Goal: Task Accomplishment & Management: Complete application form

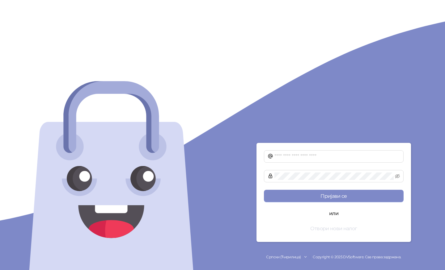
click at [339, 228] on button "Отвори нови налог" at bounding box center [334, 228] width 140 height 12
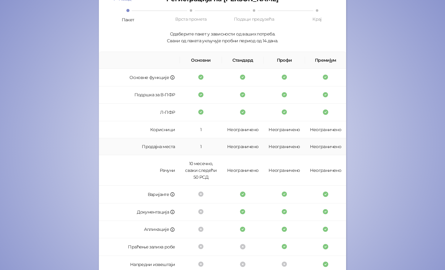
scroll to position [132, 0]
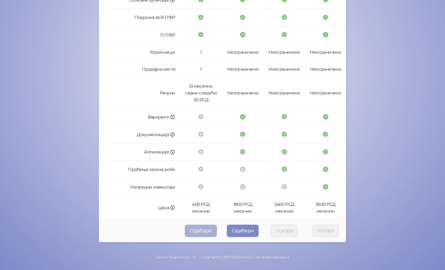
click at [196, 233] on button "Одабери" at bounding box center [201, 231] width 32 height 12
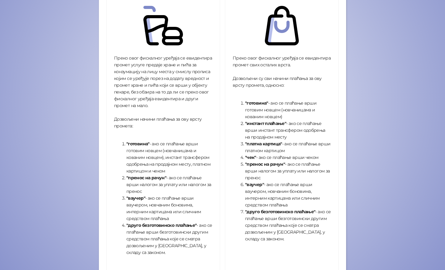
scroll to position [179, 0]
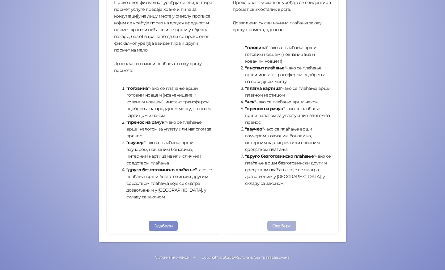
click at [280, 227] on button "Одабери" at bounding box center [281, 226] width 29 height 10
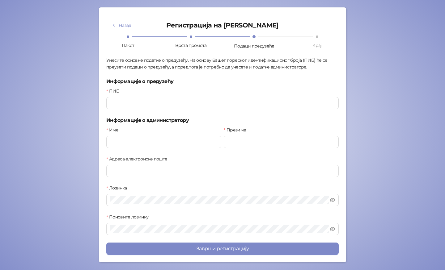
scroll to position [48, 0]
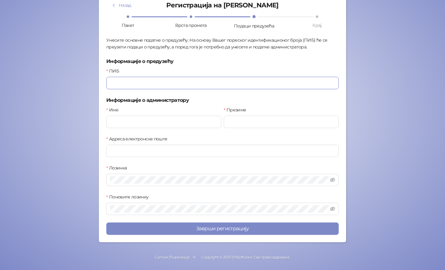
click at [133, 83] on input "ПИБ" at bounding box center [222, 83] width 232 height 12
drag, startPoint x: 127, startPoint y: 83, endPoint x: 116, endPoint y: 83, distance: 11.1
click at [115, 83] on input "******" at bounding box center [222, 83] width 232 height 12
type input "*"
type input "********"
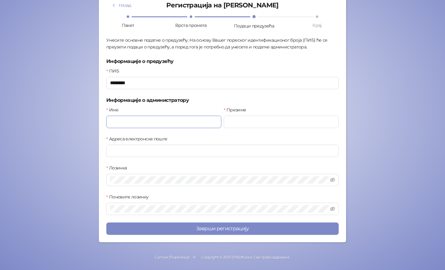
click at [125, 122] on input "Име" at bounding box center [163, 122] width 115 height 12
type input "*******"
click at [247, 124] on input "Презиме" at bounding box center [281, 122] width 115 height 12
type input "*********"
click at [221, 154] on input "Адреса електронске поште" at bounding box center [222, 151] width 232 height 12
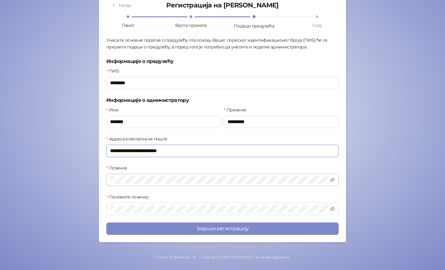
type input "**********"
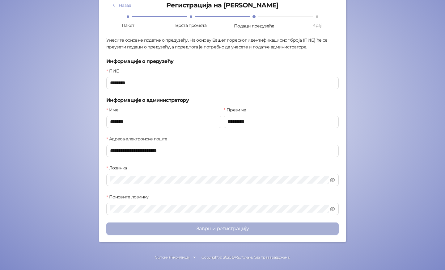
click at [227, 228] on button "Заврши регистрацију" at bounding box center [222, 229] width 232 height 12
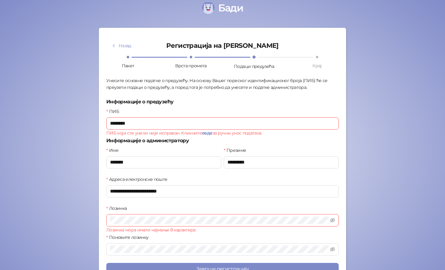
scroll to position [7, 0]
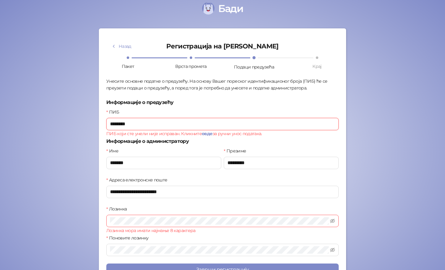
click at [136, 126] on input "********" at bounding box center [222, 124] width 232 height 12
type input "*"
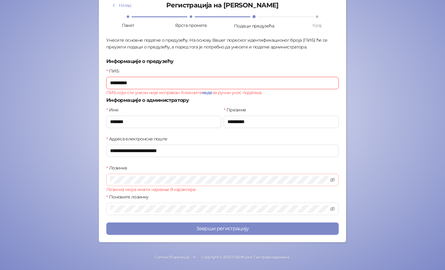
type input "*********"
click at [332, 180] on icon "eye-invisible" at bounding box center [332, 180] width 5 height 4
click at [333, 209] on icon "eye-invisible" at bounding box center [332, 209] width 1 height 1
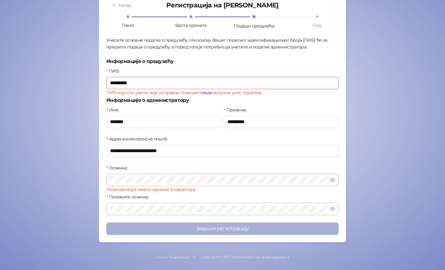
click at [221, 231] on button "Заврши регистрацију" at bounding box center [222, 229] width 232 height 12
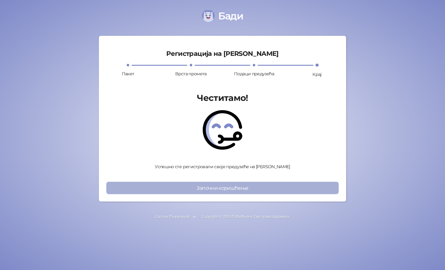
click at [227, 187] on button "Започни коришћење" at bounding box center [222, 188] width 232 height 12
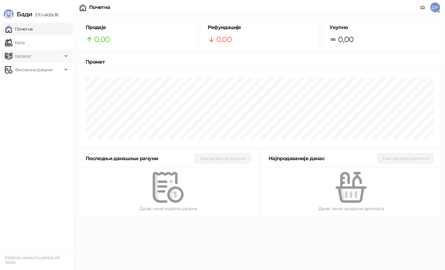
click at [63, 56] on div "Каталог" at bounding box center [37, 56] width 72 height 12
click at [41, 83] on link "Категорије" at bounding box center [24, 83] width 34 height 12
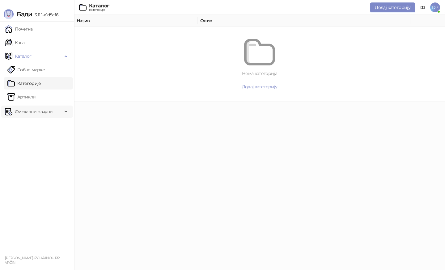
click at [42, 110] on span "Фискални рачуни" at bounding box center [34, 112] width 38 height 12
click at [45, 112] on span "Фискални рачуни" at bounding box center [34, 112] width 38 height 12
click at [387, 9] on span "Додај категорију" at bounding box center [393, 8] width 36 height 6
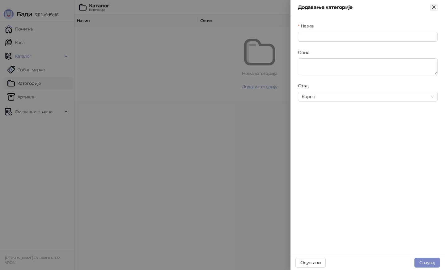
click at [434, 8] on icon "Close" at bounding box center [434, 7] width 6 height 6
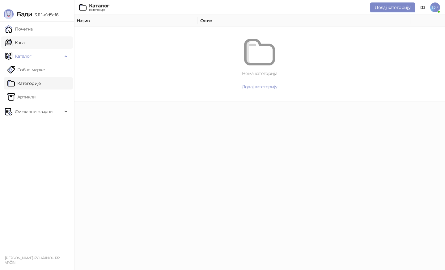
click at [24, 40] on link "Каса" at bounding box center [14, 42] width 19 height 12
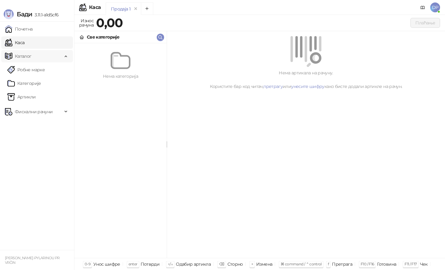
click at [29, 55] on span "Каталог" at bounding box center [23, 56] width 17 height 12
click at [31, 30] on link "Почетна" at bounding box center [19, 29] width 28 height 12
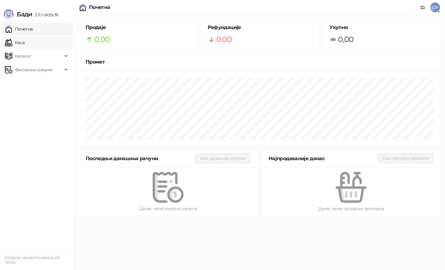
click at [24, 44] on link "Каса" at bounding box center [14, 42] width 19 height 12
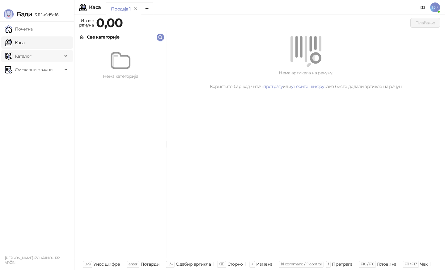
click at [33, 56] on span "Каталог" at bounding box center [33, 56] width 57 height 12
click at [37, 86] on link "Категорије" at bounding box center [24, 83] width 34 height 12
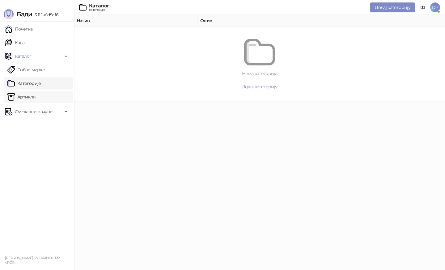
click at [36, 100] on link "Артикли" at bounding box center [21, 97] width 28 height 12
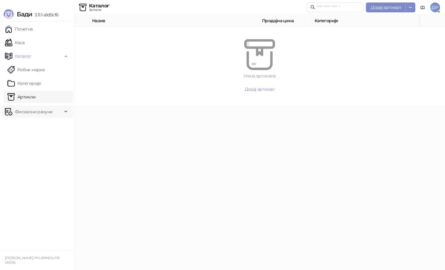
click at [38, 111] on span "Фискални рачуни" at bounding box center [34, 112] width 38 height 12
click at [390, 6] on span "Додај артикал" at bounding box center [386, 8] width 30 height 6
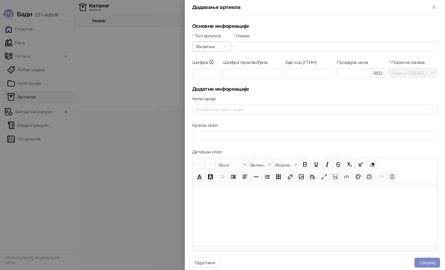
click at [226, 47] on span "Физички" at bounding box center [212, 46] width 32 height 9
click at [221, 70] on div "Дигитални" at bounding box center [211, 68] width 29 height 7
click at [246, 46] on input "Назив" at bounding box center [335, 47] width 204 height 10
click at [434, 8] on icon "Close" at bounding box center [433, 7] width 3 height 3
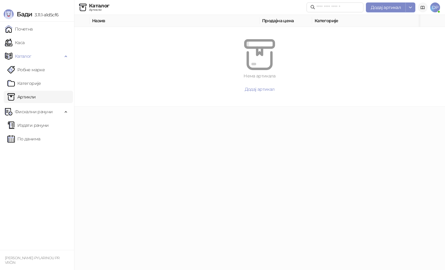
click at [422, 8] on icon at bounding box center [422, 7] width 5 height 5
click at [31, 71] on link "Робне марке" at bounding box center [25, 70] width 37 height 12
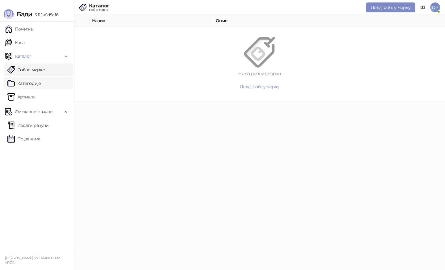
click at [31, 85] on link "Категорије" at bounding box center [24, 83] width 34 height 12
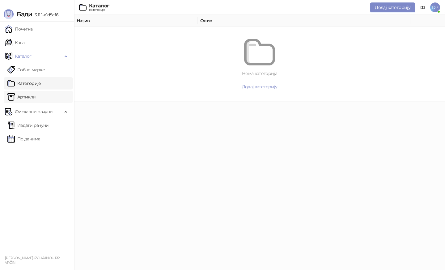
click at [32, 95] on link "Артикли" at bounding box center [21, 97] width 28 height 12
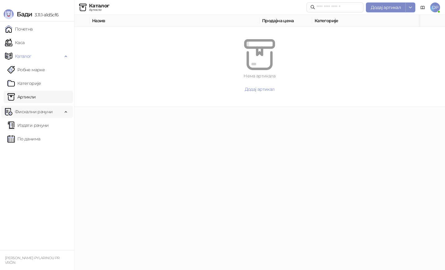
click at [36, 110] on span "Фискални рачуни" at bounding box center [34, 112] width 38 height 12
click at [41, 109] on span "Фискални рачуни" at bounding box center [34, 112] width 38 height 12
click at [33, 28] on link "Почетна" at bounding box center [19, 29] width 28 height 12
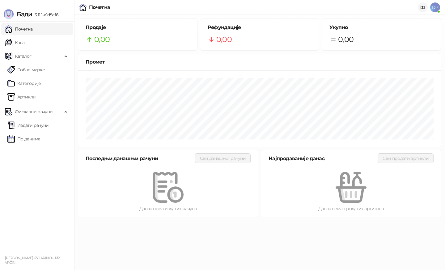
click at [422, 8] on icon at bounding box center [423, 7] width 4 height 3
click at [421, 10] on icon at bounding box center [422, 7] width 5 height 5
click at [35, 57] on span "Каталог" at bounding box center [33, 56] width 57 height 12
click at [24, 45] on link "Каса" at bounding box center [14, 42] width 19 height 12
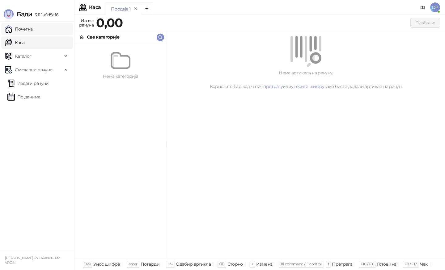
click at [33, 30] on link "Почетна" at bounding box center [19, 29] width 28 height 12
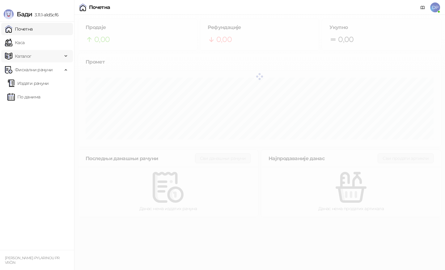
click at [34, 56] on span "Каталог" at bounding box center [33, 56] width 57 height 12
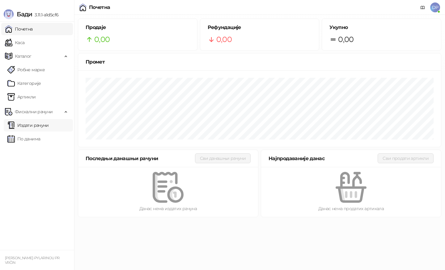
click at [36, 127] on link "Издати рачуни" at bounding box center [27, 125] width 41 height 12
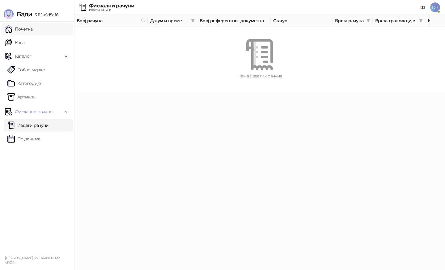
click at [33, 29] on link "Почетна" at bounding box center [19, 29] width 28 height 12
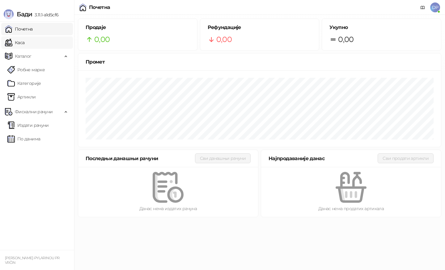
click at [24, 46] on link "Каса" at bounding box center [14, 42] width 19 height 12
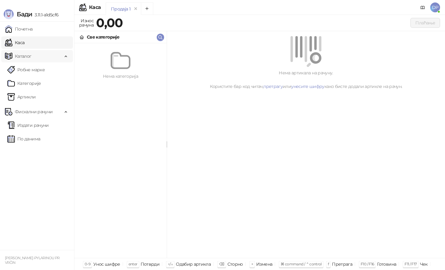
click at [30, 56] on span "Каталог" at bounding box center [23, 56] width 17 height 12
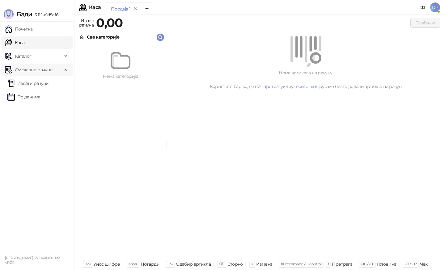
click at [31, 69] on span "Фискални рачуни" at bounding box center [34, 70] width 38 height 12
click at [65, 70] on div "Фискални рачуни" at bounding box center [37, 70] width 72 height 12
click at [423, 6] on icon at bounding box center [423, 7] width 4 height 3
click at [435, 8] on span "DP" at bounding box center [435, 7] width 10 height 10
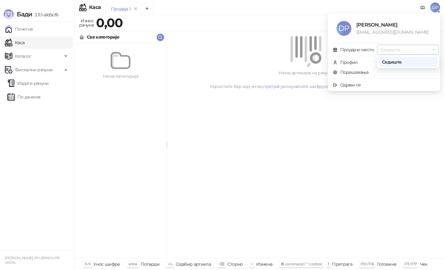
click at [435, 50] on div "Седиште" at bounding box center [408, 50] width 62 height 10
click at [435, 49] on div "Седиште" at bounding box center [408, 50] width 62 height 10
click at [365, 63] on span "Профил" at bounding box center [384, 62] width 102 height 7
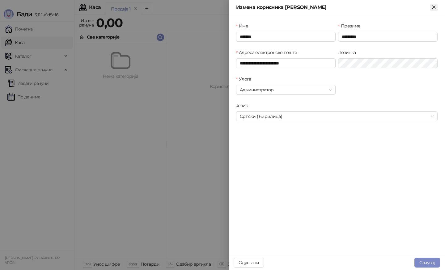
click at [435, 7] on icon "Close" at bounding box center [434, 7] width 6 height 6
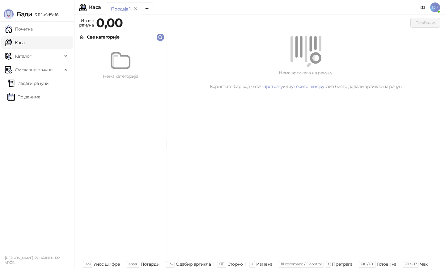
click at [434, 8] on span "DP" at bounding box center [435, 7] width 10 height 10
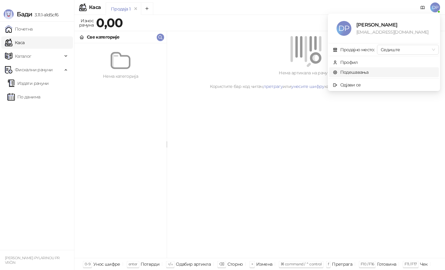
click at [368, 71] on link "Подешавања" at bounding box center [351, 72] width 36 height 6
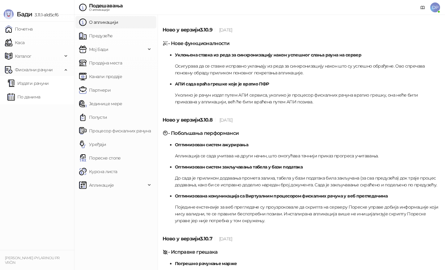
scroll to position [634, 0]
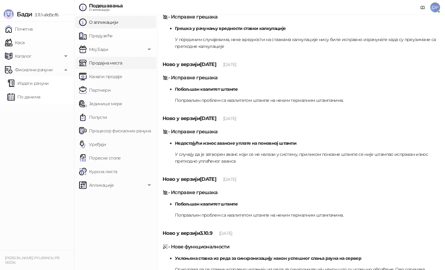
click at [122, 63] on link "Продајна места" at bounding box center [100, 63] width 43 height 12
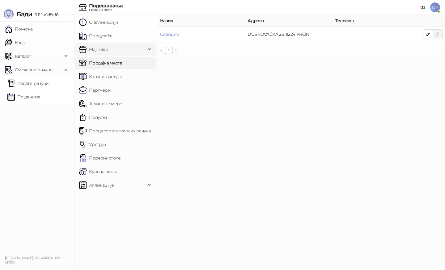
click at [120, 51] on span "Мој Бади" at bounding box center [112, 49] width 67 height 12
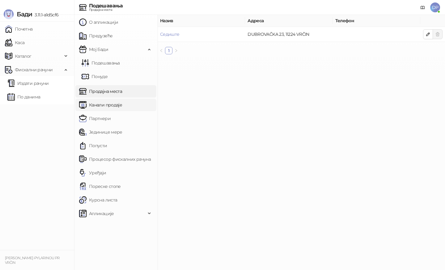
click at [118, 109] on link "Канали продаје" at bounding box center [100, 105] width 43 height 12
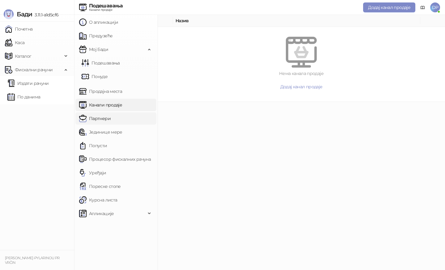
click at [111, 118] on link "Партнери" at bounding box center [95, 118] width 32 height 12
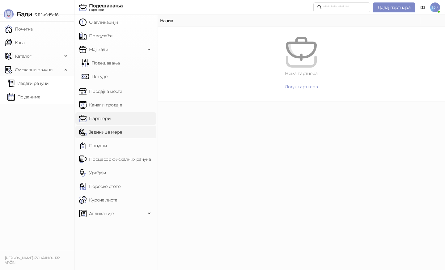
click at [118, 129] on link "Јединице мере" at bounding box center [100, 132] width 43 height 12
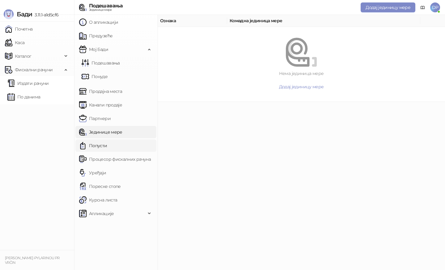
click at [107, 141] on link "Попусти" at bounding box center [93, 146] width 28 height 12
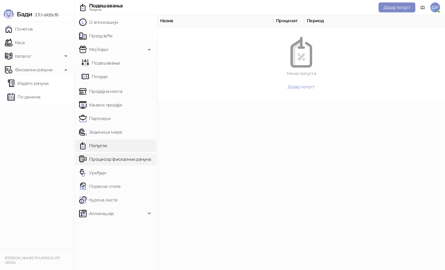
click at [122, 158] on link "Процесор фискалних рачуна" at bounding box center [115, 159] width 72 height 12
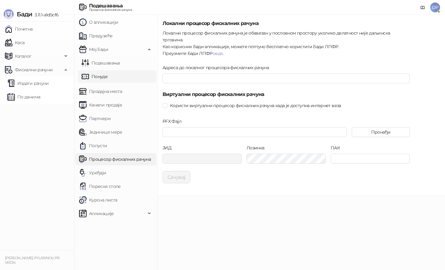
click at [107, 76] on link "Понуде" at bounding box center [95, 76] width 26 height 12
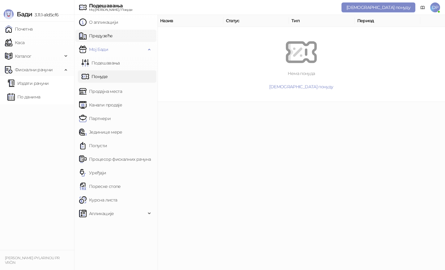
click at [111, 35] on link "Предузеће" at bounding box center [95, 36] width 33 height 12
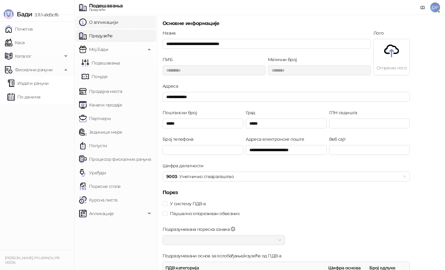
click at [111, 23] on link "О апликацији" at bounding box center [98, 22] width 39 height 12
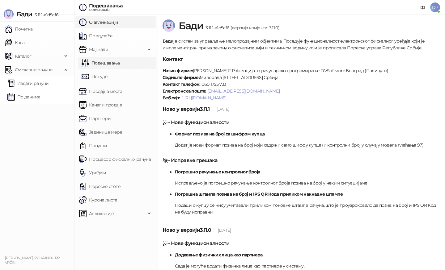
click at [113, 67] on link "Подешавања" at bounding box center [101, 63] width 38 height 12
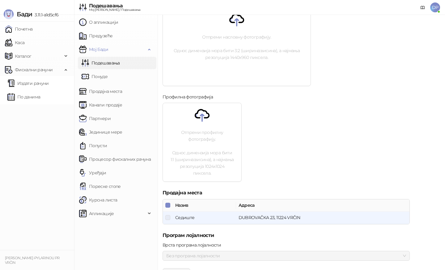
scroll to position [199, 0]
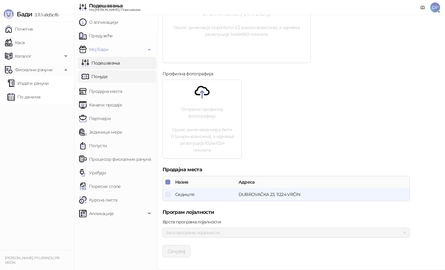
click at [107, 76] on link "Понуде" at bounding box center [95, 76] width 26 height 12
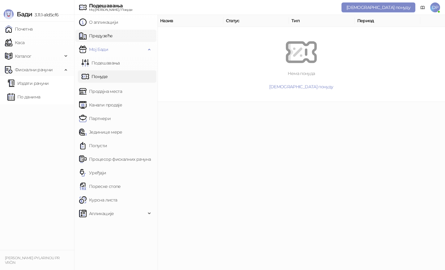
click at [109, 36] on link "Предузеће" at bounding box center [95, 36] width 33 height 12
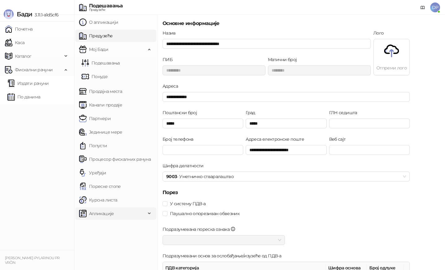
click at [104, 215] on span "Апликације" at bounding box center [101, 214] width 25 height 12
click at [106, 178] on link "Уређаји" at bounding box center [92, 173] width 27 height 12
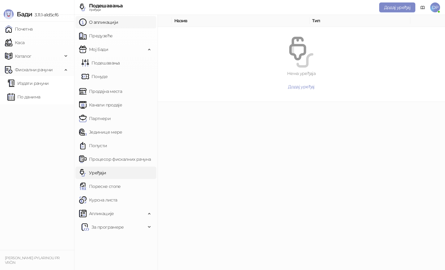
click at [112, 21] on link "О апликацији" at bounding box center [98, 22] width 39 height 12
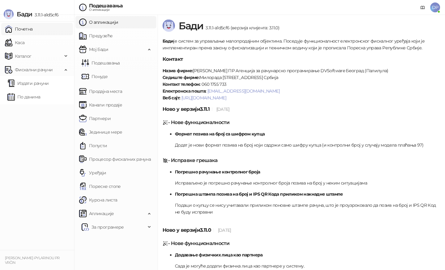
click at [33, 31] on link "Почетна" at bounding box center [19, 29] width 28 height 12
